Goal: Information Seeking & Learning: Learn about a topic

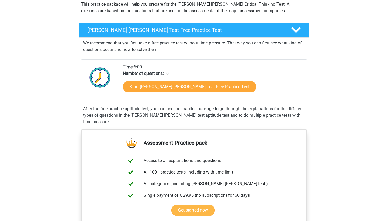
scroll to position [53, 0]
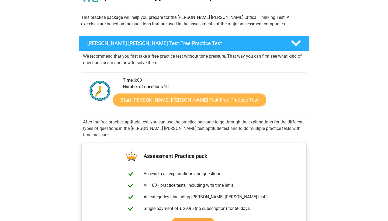
click at [156, 104] on link "Start [PERSON_NAME] [PERSON_NAME] Test Free Practice Test" at bounding box center [189, 99] width 153 height 13
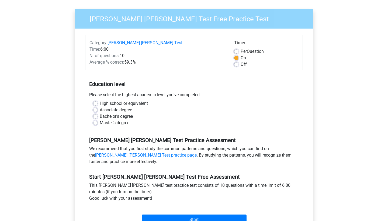
scroll to position [45, 0]
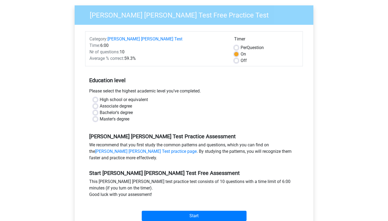
click at [100, 96] on label "High school or equivalent" at bounding box center [124, 99] width 48 height 6
click at [95, 96] on input "High school or equivalent" at bounding box center [95, 98] width 4 height 5
radio input "true"
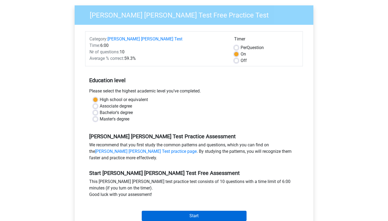
click at [172, 210] on input "Start" at bounding box center [194, 215] width 105 height 10
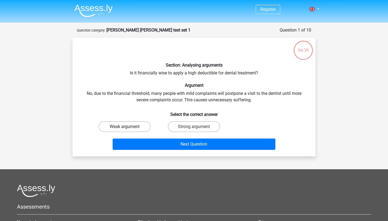
click at [134, 126] on label "Weak argument" at bounding box center [125, 126] width 52 height 11
click at [128, 126] on input "Weak argument" at bounding box center [126, 127] width 3 height 3
radio input "true"
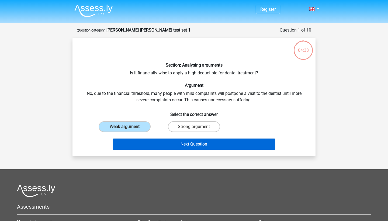
click at [146, 139] on button "Next Question" at bounding box center [193, 143] width 163 height 11
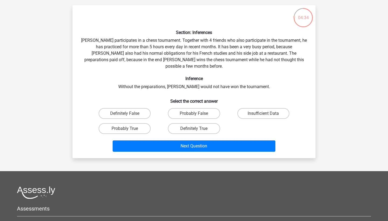
scroll to position [34, 0]
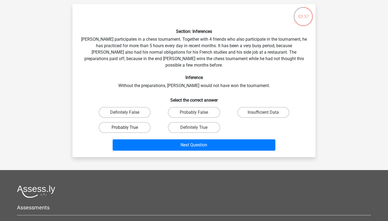
click at [133, 122] on label "Probably True" at bounding box center [125, 127] width 52 height 11
click at [128, 127] on input "Probably True" at bounding box center [126, 128] width 3 height 3
radio input "true"
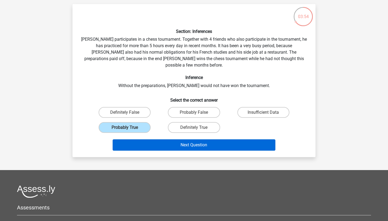
click at [147, 139] on button "Next Question" at bounding box center [193, 144] width 163 height 11
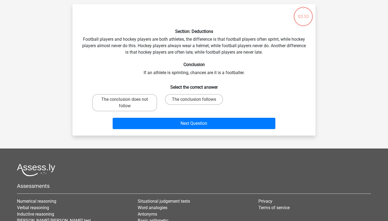
scroll to position [27, 0]
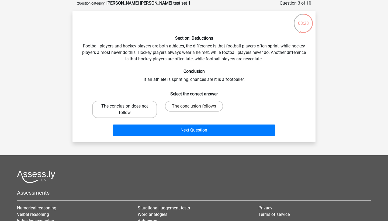
click at [140, 109] on label "The conclusion does not follow" at bounding box center [124, 109] width 65 height 17
click at [128, 109] on input "The conclusion does not follow" at bounding box center [126, 107] width 3 height 3
radio input "true"
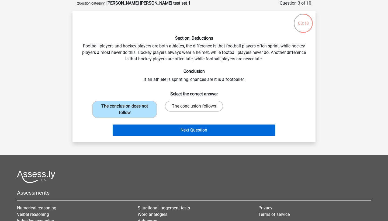
click at [158, 130] on button "Next Question" at bounding box center [193, 129] width 163 height 11
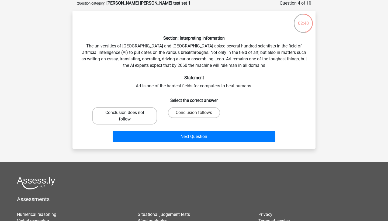
click at [128, 123] on label "Conclusion does not follow" at bounding box center [124, 115] width 65 height 17
click at [128, 116] on input "Conclusion does not follow" at bounding box center [126, 113] width 3 height 3
radio input "true"
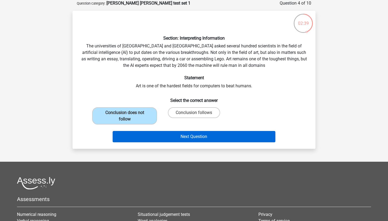
click at [146, 136] on button "Next Question" at bounding box center [193, 136] width 163 height 11
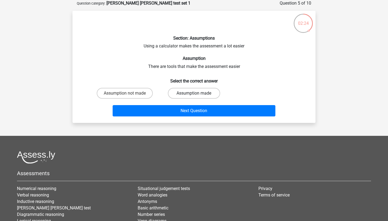
click at [175, 93] on label "Assumption made" at bounding box center [194, 93] width 52 height 11
click at [194, 93] on input "Assumption made" at bounding box center [195, 94] width 3 height 3
radio input "true"
click at [145, 93] on label "Assumption not made" at bounding box center [125, 93] width 56 height 11
click at [128, 93] on input "Assumption not made" at bounding box center [126, 94] width 3 height 3
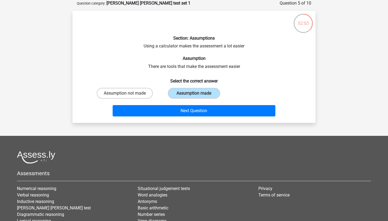
radio input "true"
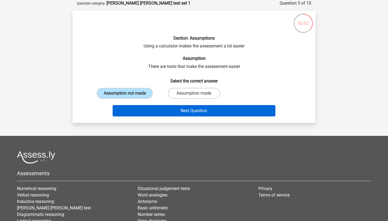
click at [151, 106] on button "Next Question" at bounding box center [193, 110] width 163 height 11
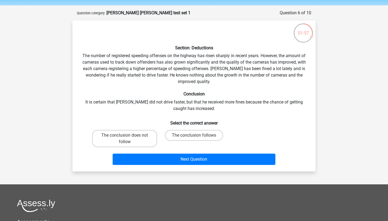
scroll to position [17, 0]
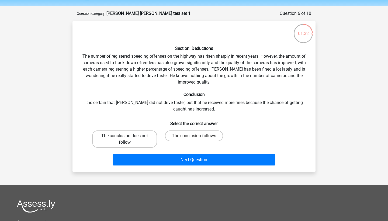
click at [137, 136] on label "The conclusion does not follow" at bounding box center [124, 138] width 65 height 17
click at [128, 136] on input "The conclusion does not follow" at bounding box center [126, 137] width 3 height 3
radio input "true"
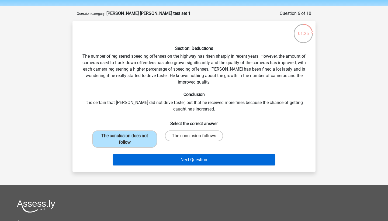
click at [148, 159] on button "Next Question" at bounding box center [193, 159] width 163 height 11
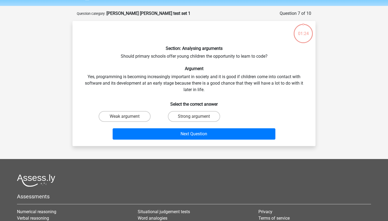
scroll to position [27, 0]
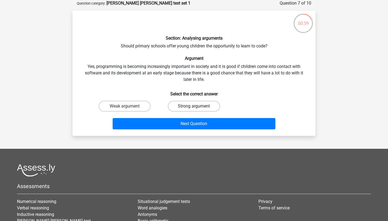
click at [198, 104] on label "Strong argument" at bounding box center [194, 106] width 52 height 11
click at [197, 106] on input "Strong argument" at bounding box center [195, 107] width 3 height 3
radio input "true"
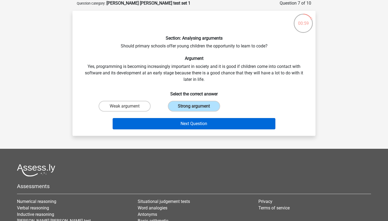
click at [196, 119] on button "Next Question" at bounding box center [193, 123] width 163 height 11
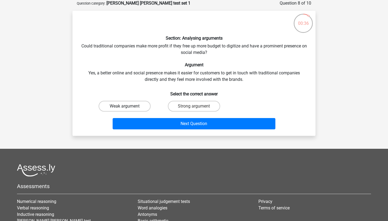
click at [131, 110] on label "Weak argument" at bounding box center [125, 106] width 52 height 11
click at [128, 110] on input "Weak argument" at bounding box center [126, 107] width 3 height 3
radio input "true"
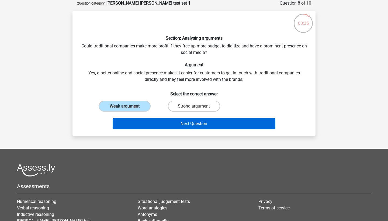
click at [157, 121] on button "Next Question" at bounding box center [193, 123] width 163 height 11
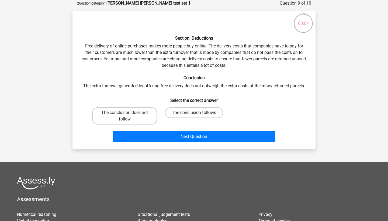
click at [174, 110] on label "The conclusion follows" at bounding box center [194, 112] width 58 height 11
click at [194, 112] on input "The conclusion follows" at bounding box center [195, 113] width 3 height 3
radio input "true"
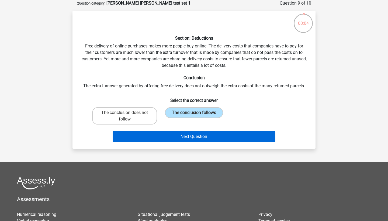
click at [172, 135] on button "Next Question" at bounding box center [193, 136] width 163 height 11
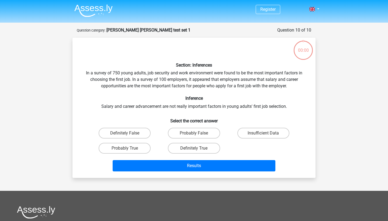
scroll to position [27, 0]
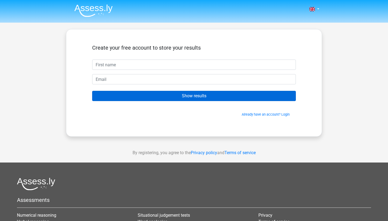
click at [182, 95] on input "Show results" at bounding box center [193, 96] width 203 height 10
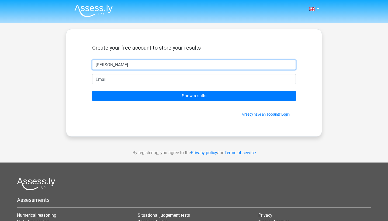
type input "[PERSON_NAME]"
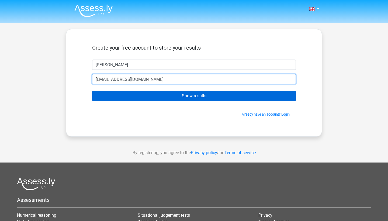
type input "[EMAIL_ADDRESS][DOMAIN_NAME]"
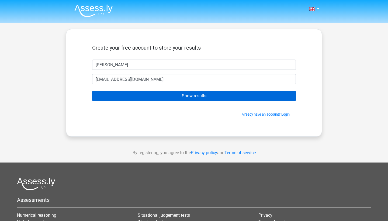
click at [147, 97] on input "Show results" at bounding box center [193, 96] width 203 height 10
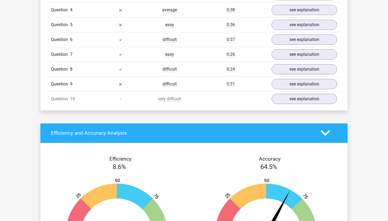
scroll to position [502, 0]
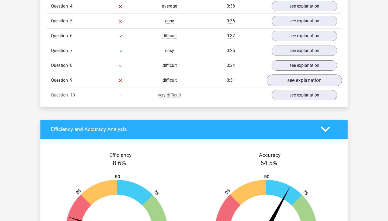
click at [293, 76] on link "see explanation" at bounding box center [303, 80] width 75 height 12
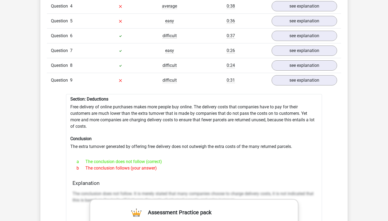
click at [282, 13] on div "Question 5 easy 0:36 see explanation" at bounding box center [194, 20] width 294 height 15
click at [280, 15] on link "see explanation" at bounding box center [303, 21] width 75 height 12
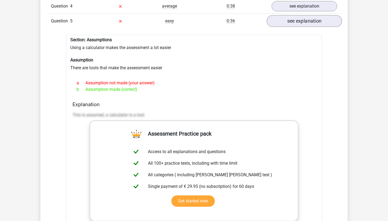
click at [284, 21] on link "see explanation" at bounding box center [303, 21] width 75 height 12
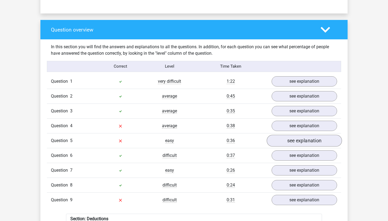
scroll to position [379, 0]
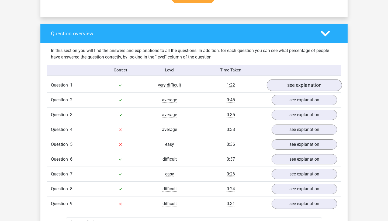
click at [300, 79] on link "see explanation" at bounding box center [303, 85] width 75 height 12
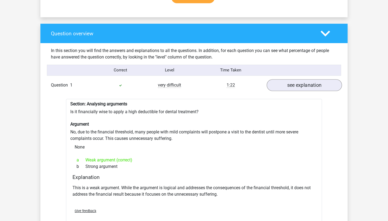
click at [276, 82] on link "see explanation" at bounding box center [303, 85] width 75 height 12
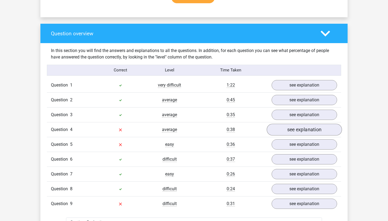
click at [294, 125] on link "see explanation" at bounding box center [303, 130] width 75 height 12
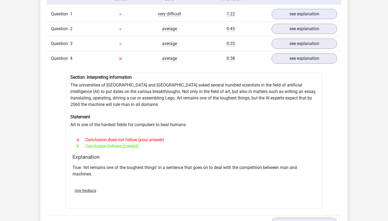
scroll to position [458, 0]
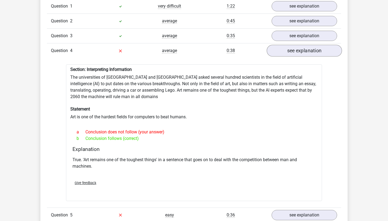
click at [284, 48] on link "see explanation" at bounding box center [303, 51] width 75 height 12
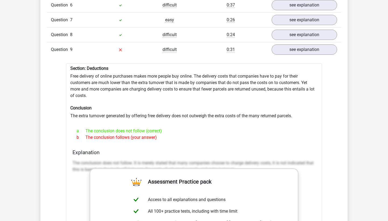
scroll to position [532, 0]
drag, startPoint x: 174, startPoint y: 112, endPoint x: 268, endPoint y: 109, distance: 94.2
click at [268, 109] on div "Section: Deductions Free delivery of online purchases makes more people buy onl…" at bounding box center [194, 204] width 256 height 281
click at [255, 100] on div "Section: Deductions Free delivery of online purchases makes more people buy onl…" at bounding box center [194, 204] width 256 height 281
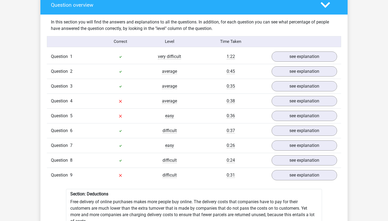
scroll to position [410, 0]
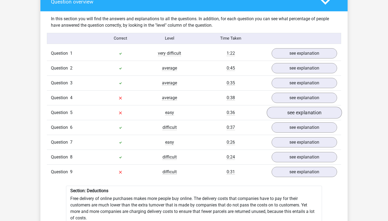
click at [293, 108] on link "see explanation" at bounding box center [303, 113] width 75 height 12
